Goal: Find specific page/section: Find specific page/section

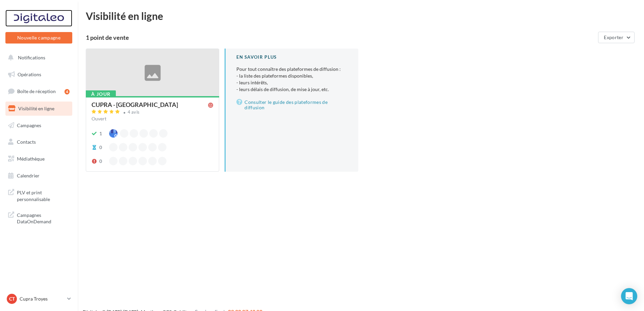
click at [36, 22] on div at bounding box center [39, 18] width 54 height 17
click at [40, 59] on span "Notifications" at bounding box center [31, 58] width 27 height 6
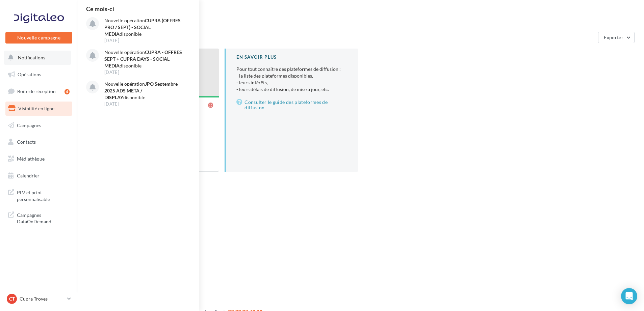
click at [40, 59] on span "Notifications" at bounding box center [31, 58] width 27 height 6
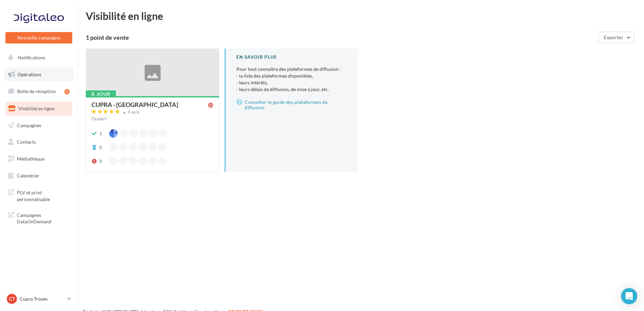
click at [27, 76] on span "Opérations" at bounding box center [30, 75] width 24 height 6
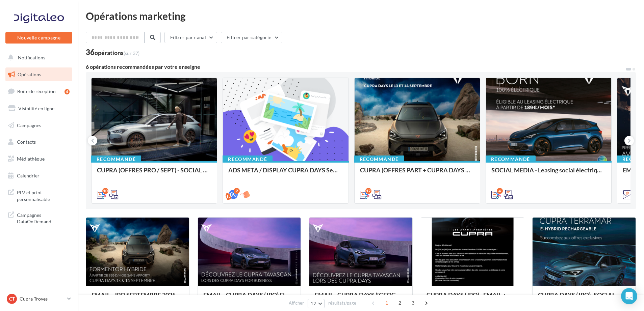
click at [100, 31] on div "Opérations marketing Filtrer par canal Filtrer par catégorie 36 opérations (sur…" at bounding box center [361, 300] width 550 height 578
click at [101, 36] on input "text" at bounding box center [115, 37] width 59 height 11
click at [37, 157] on span "Médiathèque" at bounding box center [31, 159] width 28 height 6
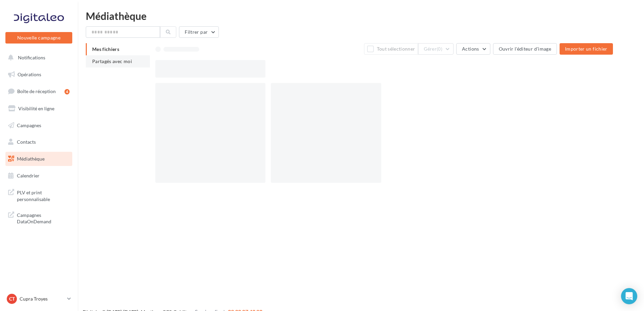
click at [130, 61] on span "Partagés avec moi" at bounding box center [112, 61] width 40 height 6
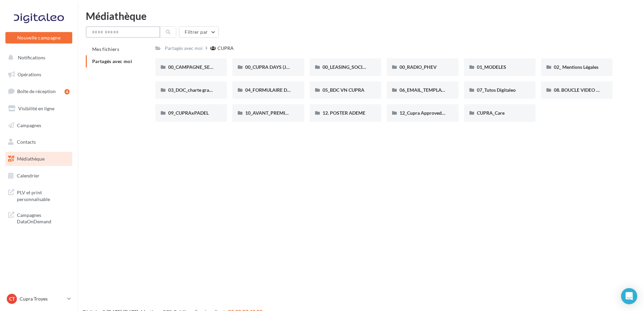
click at [115, 32] on input "text" at bounding box center [123, 31] width 74 height 11
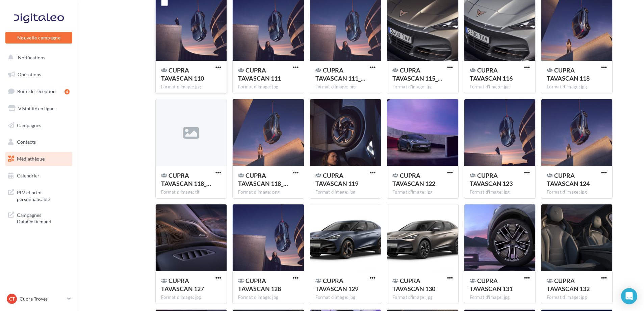
scroll to position [935, 0]
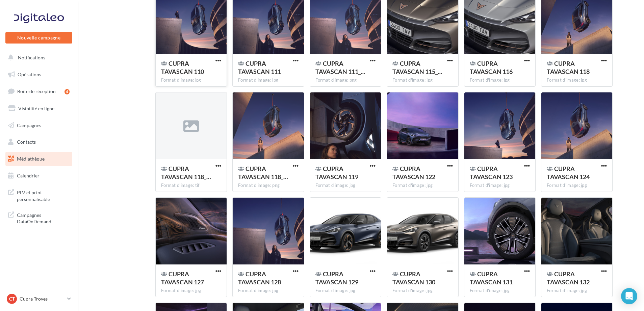
type input "********"
